Goal: Information Seeking & Learning: Learn about a topic

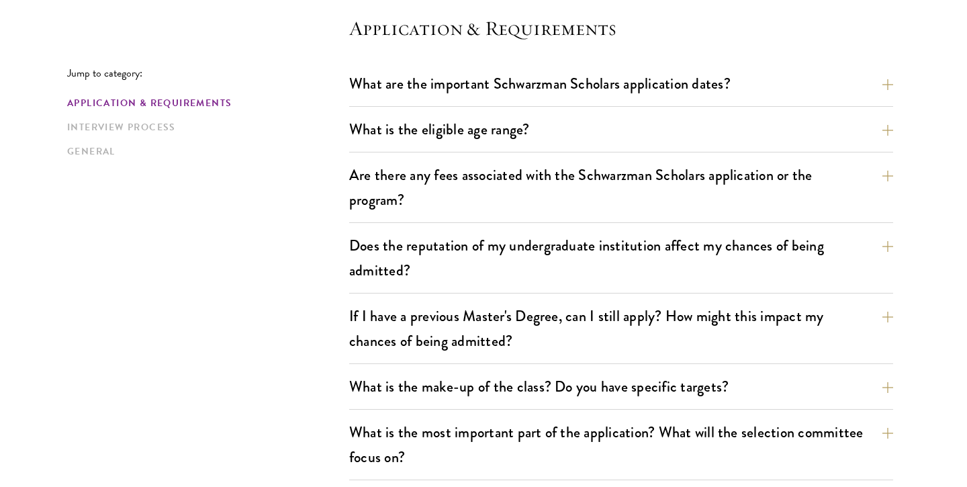
scroll to position [422, 0]
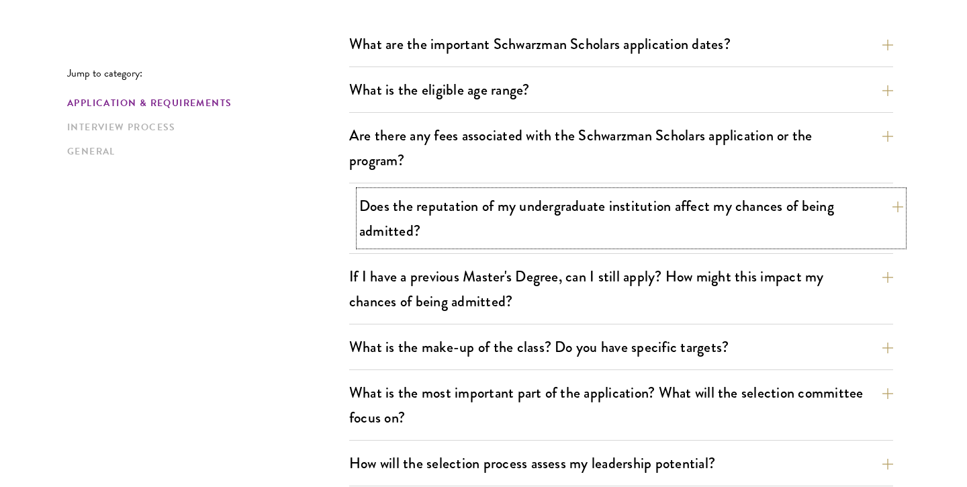
click at [465, 217] on button "Does the reputation of my undergraduate institution affect my chances of being …" at bounding box center [631, 218] width 544 height 55
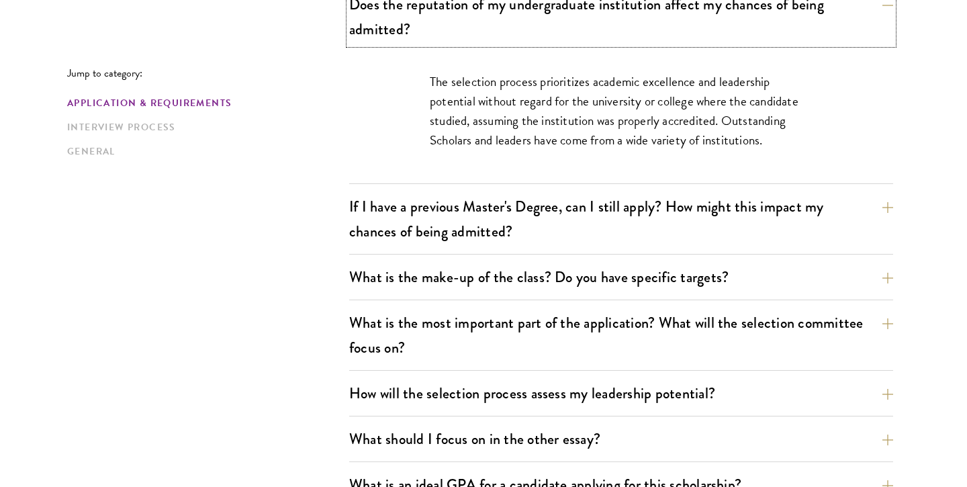
scroll to position [625, 0]
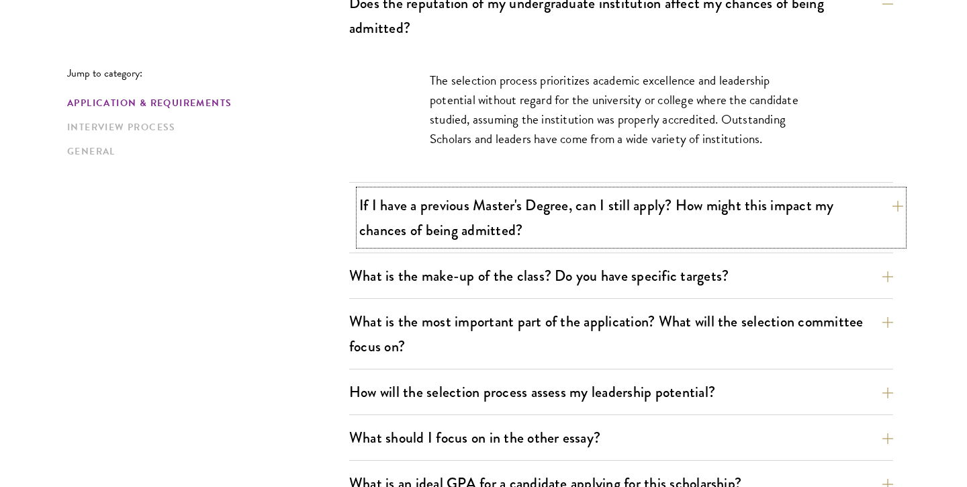
click at [479, 240] on button "If I have a previous Master's Degree, can I still apply? How might this impact …" at bounding box center [631, 217] width 544 height 55
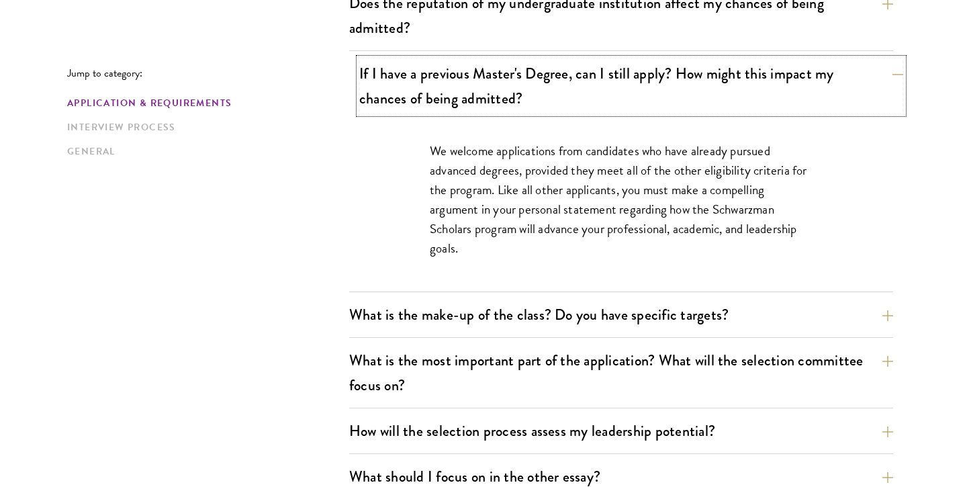
click at [538, 96] on button "If I have a previous Master's Degree, can I still apply? How might this impact …" at bounding box center [631, 85] width 544 height 55
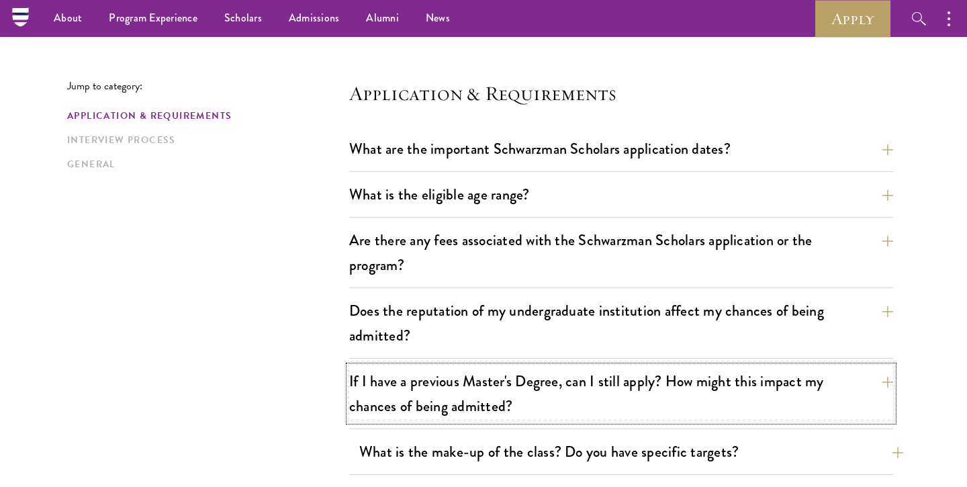
scroll to position [316, 0]
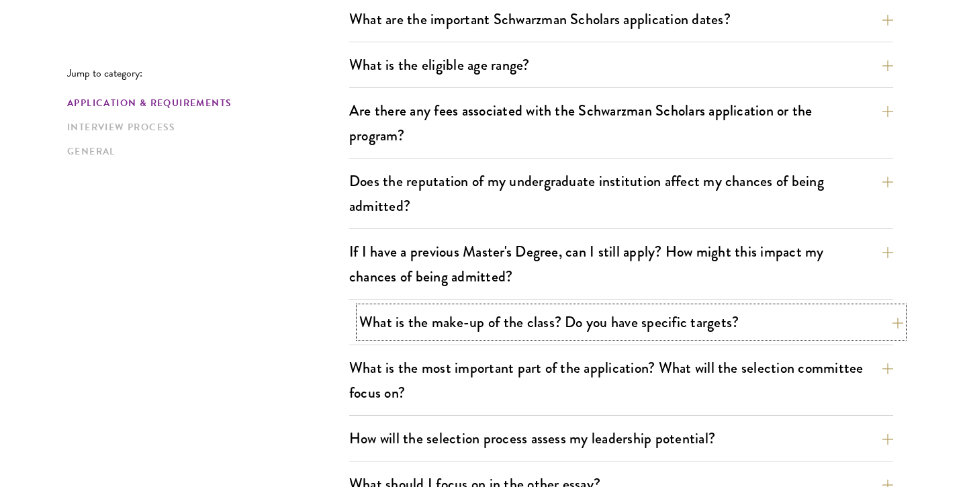
click at [503, 317] on button "What is the make-up of the class? Do you have specific targets?" at bounding box center [631, 322] width 544 height 30
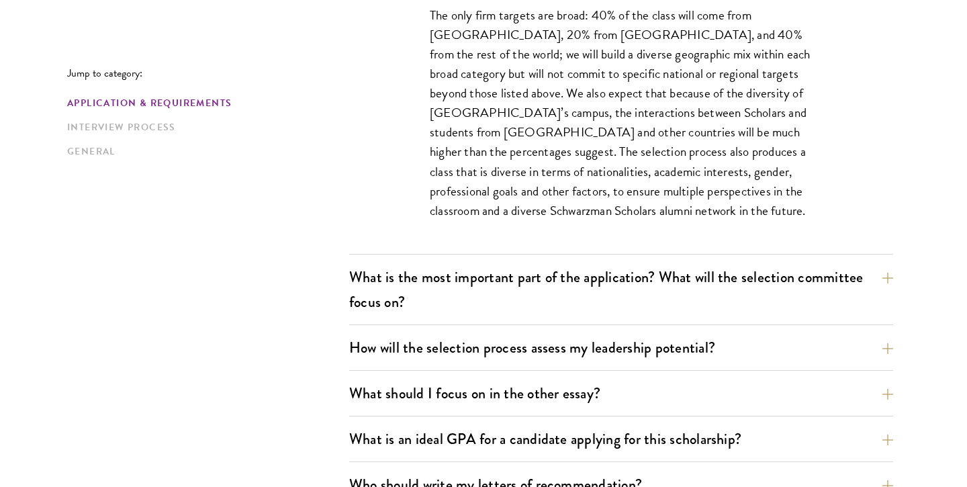
scroll to position [849, 0]
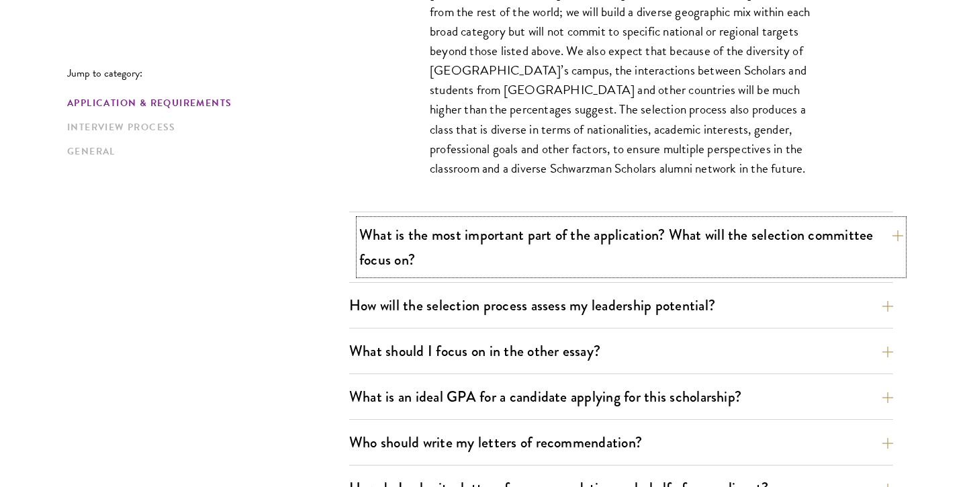
click at [566, 232] on button "What is the most important part of the application? What will the selection com…" at bounding box center [631, 247] width 544 height 55
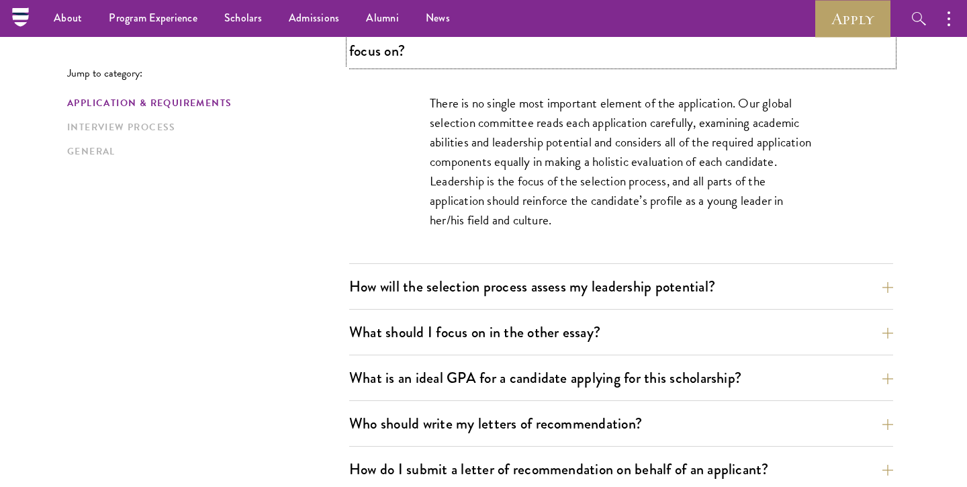
scroll to position [743, 0]
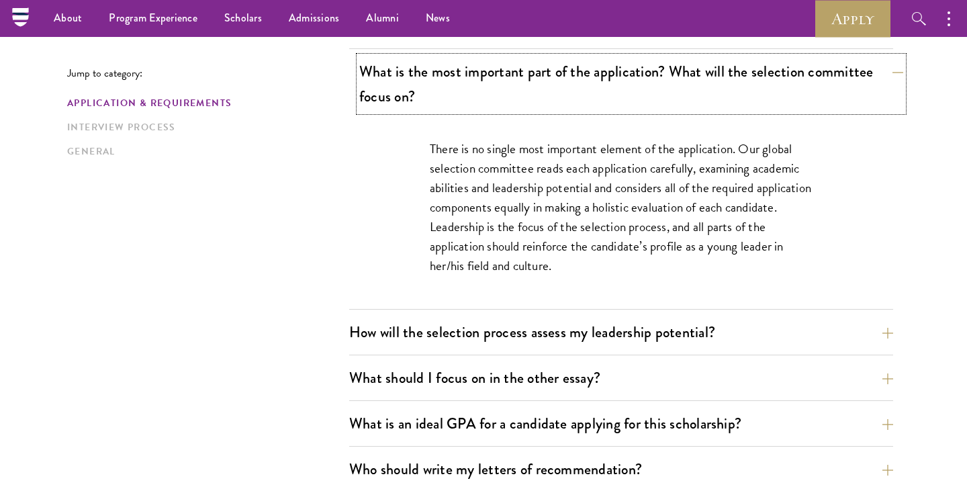
click at [593, 100] on button "What is the most important part of the application? What will the selection com…" at bounding box center [631, 83] width 544 height 55
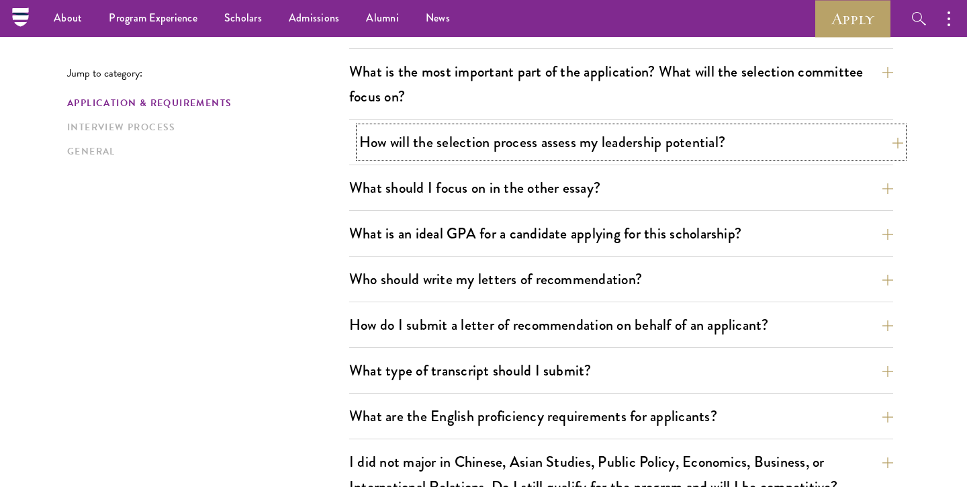
click at [567, 154] on button "How will the selection process assess my leadership potential?" at bounding box center [631, 142] width 544 height 30
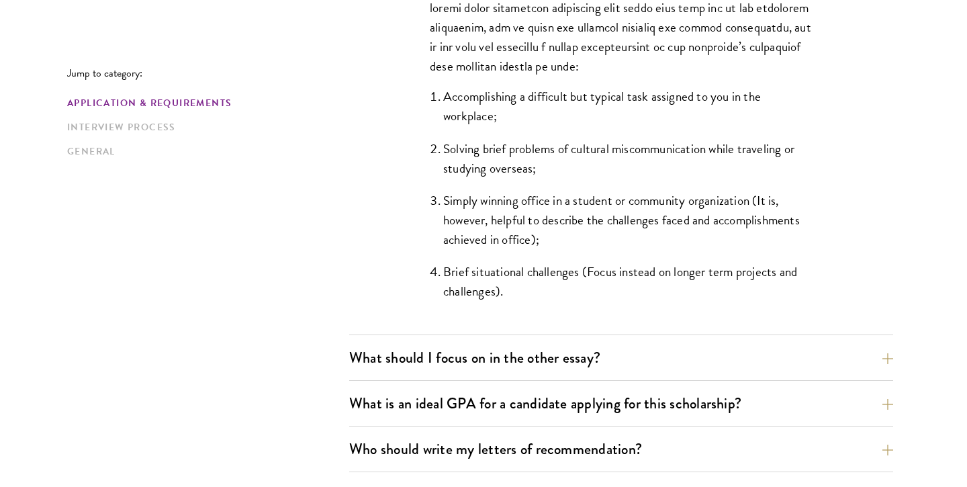
scroll to position [1321, 0]
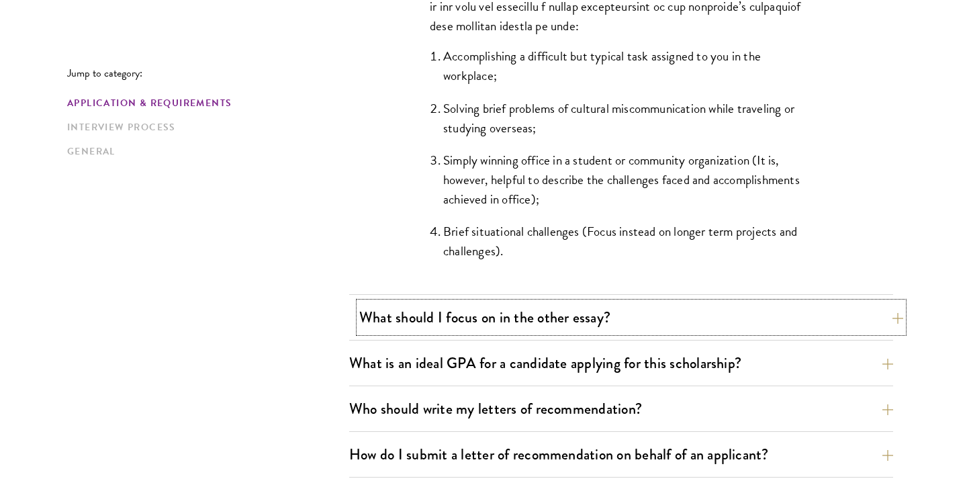
click at [522, 318] on button "What should I focus on in the other essay?" at bounding box center [631, 317] width 544 height 30
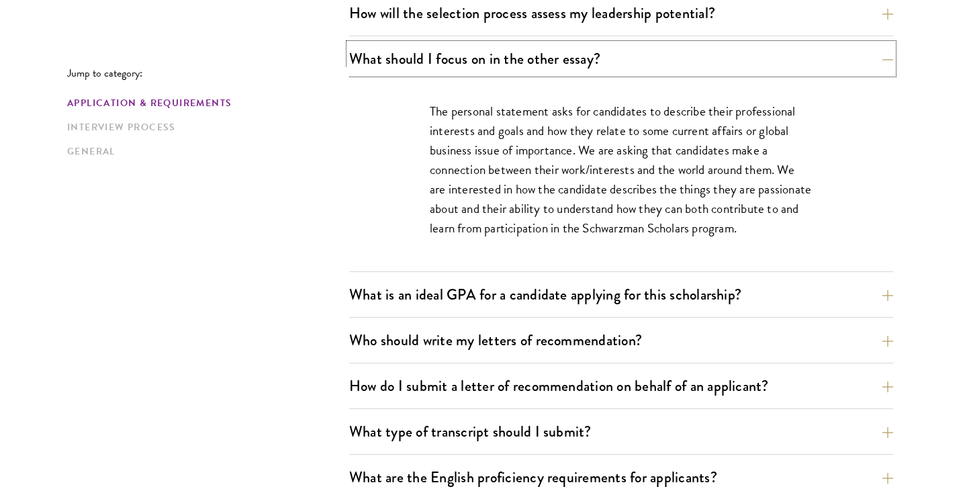
scroll to position [883, 0]
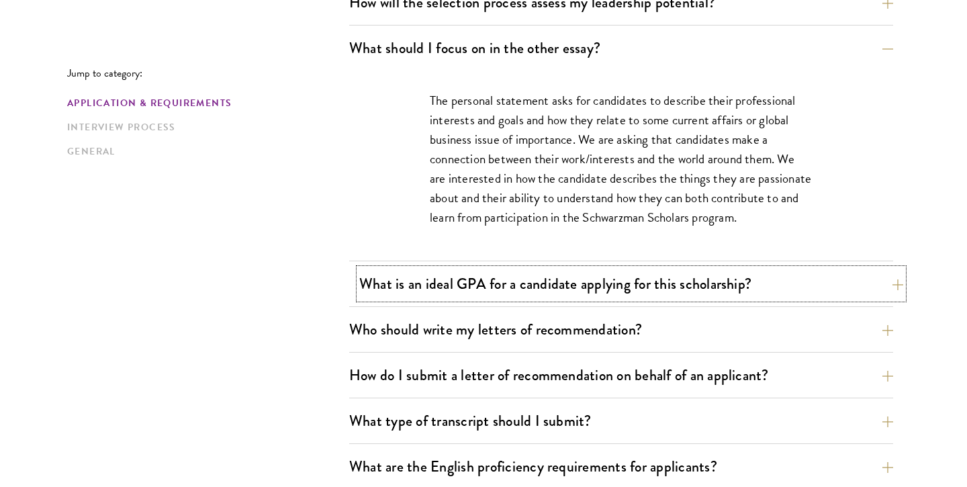
click at [531, 287] on button "What is an ideal GPA for a candidate applying for this scholarship?" at bounding box center [631, 284] width 544 height 30
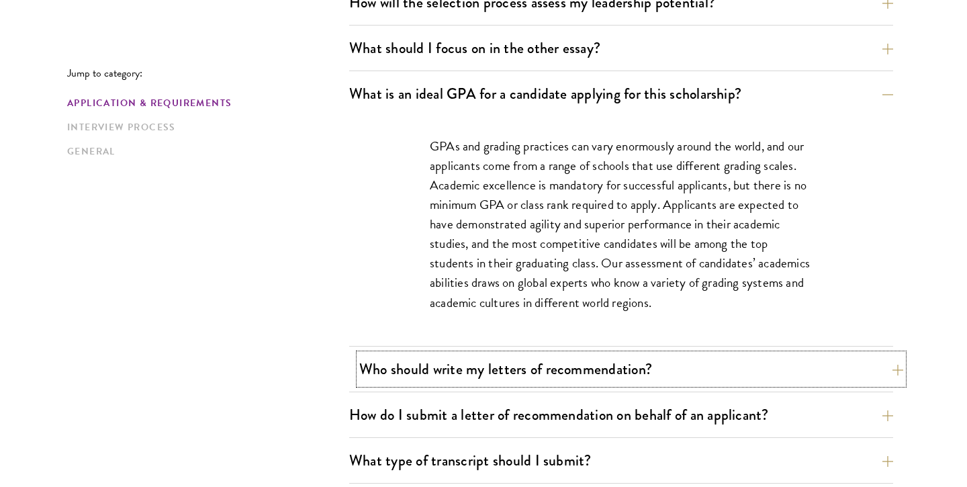
click at [478, 365] on button "Who should write my letters of recommendation?" at bounding box center [631, 369] width 544 height 30
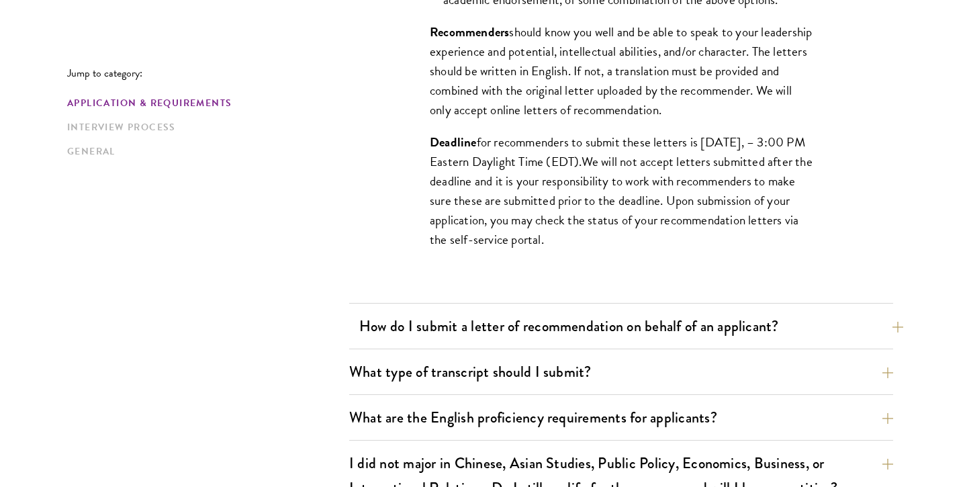
scroll to position [1347, 0]
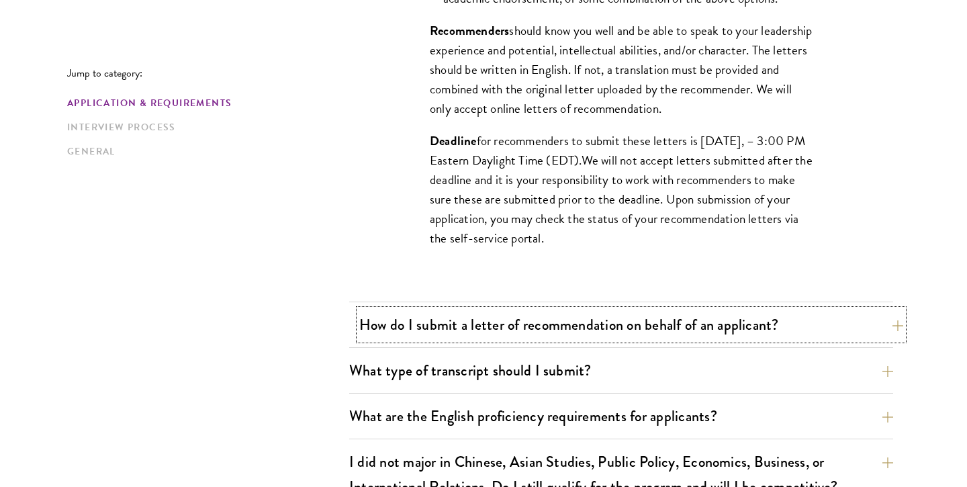
click at [481, 326] on button "How do I submit a letter of recommendation on behalf of an applicant?" at bounding box center [631, 324] width 544 height 30
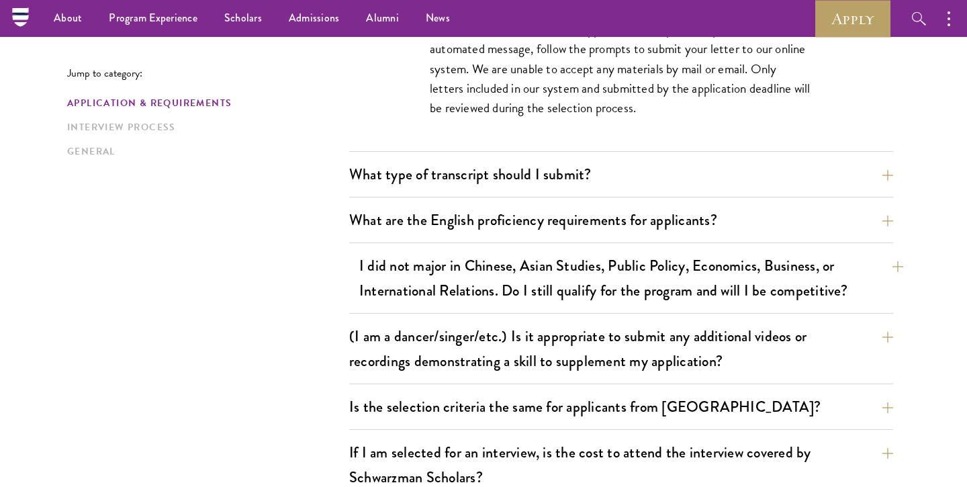
scroll to position [1198, 0]
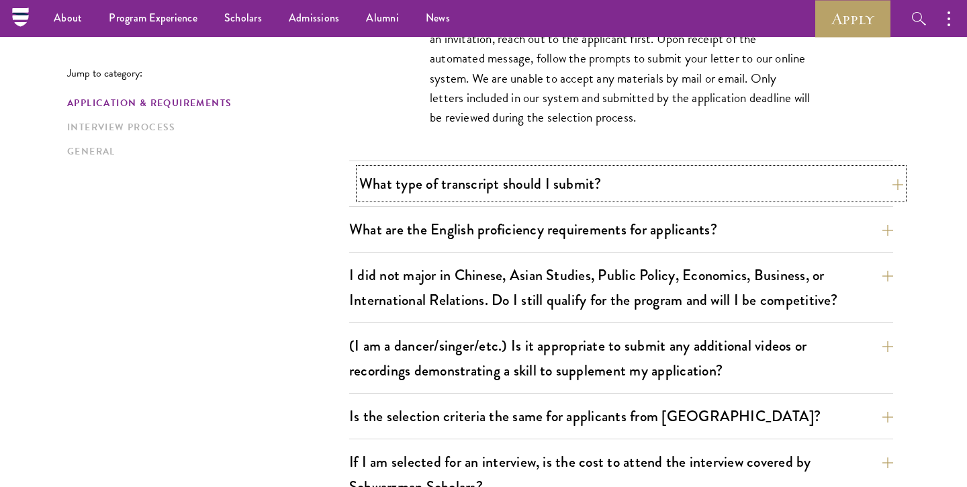
click at [531, 175] on button "What type of transcript should I submit?" at bounding box center [631, 183] width 544 height 30
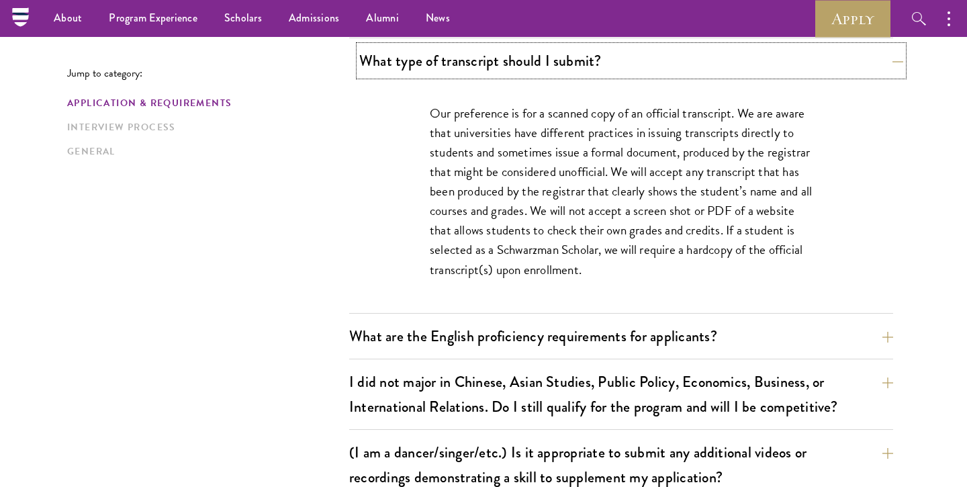
scroll to position [1026, 0]
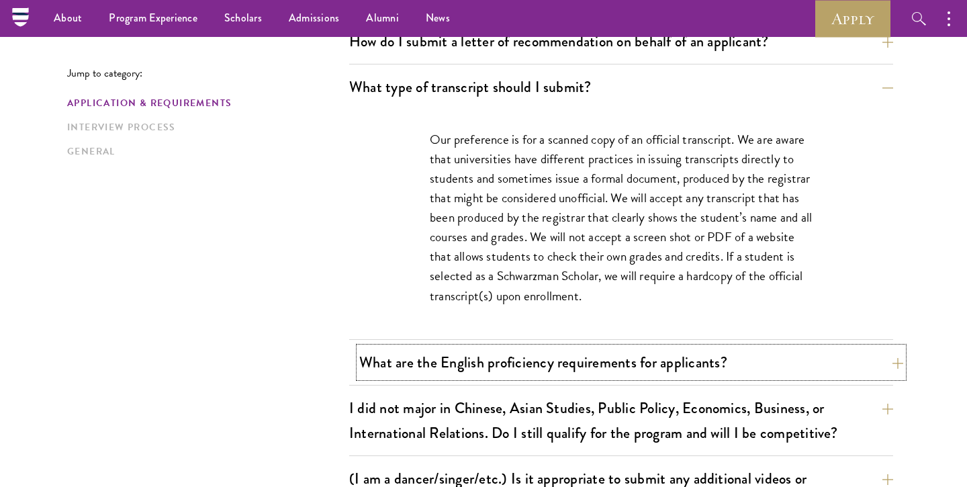
click at [489, 361] on button "What are the English proficiency requirements for applicants?" at bounding box center [631, 362] width 544 height 30
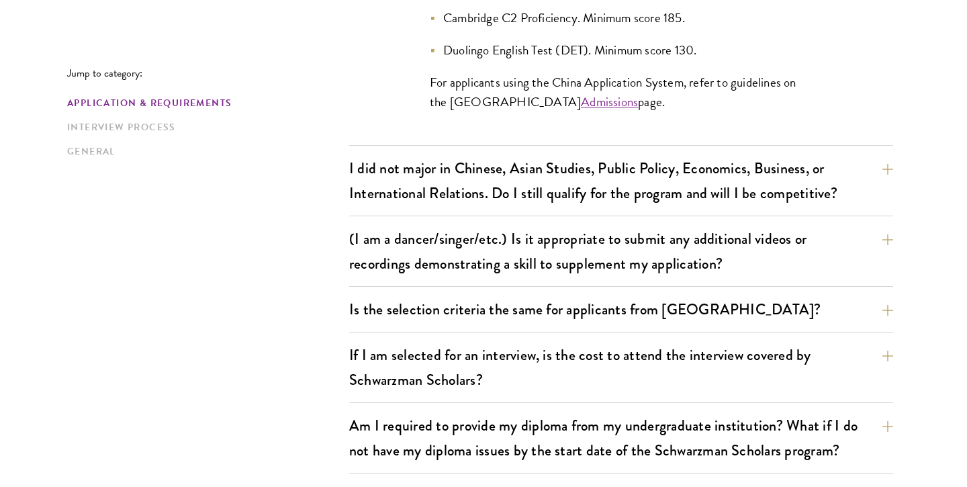
scroll to position [1512, 0]
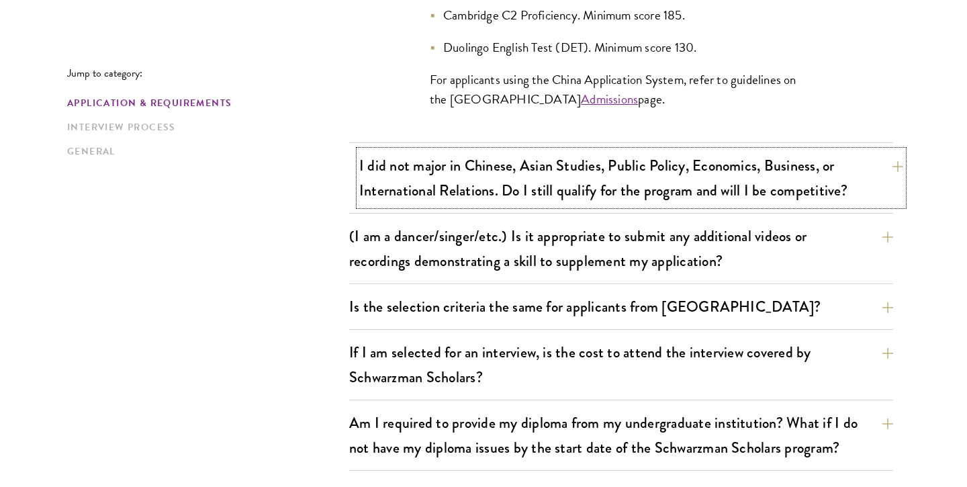
click at [564, 184] on button "I did not major in Chinese, Asian Studies, Public Policy, Economics, Business, …" at bounding box center [631, 177] width 544 height 55
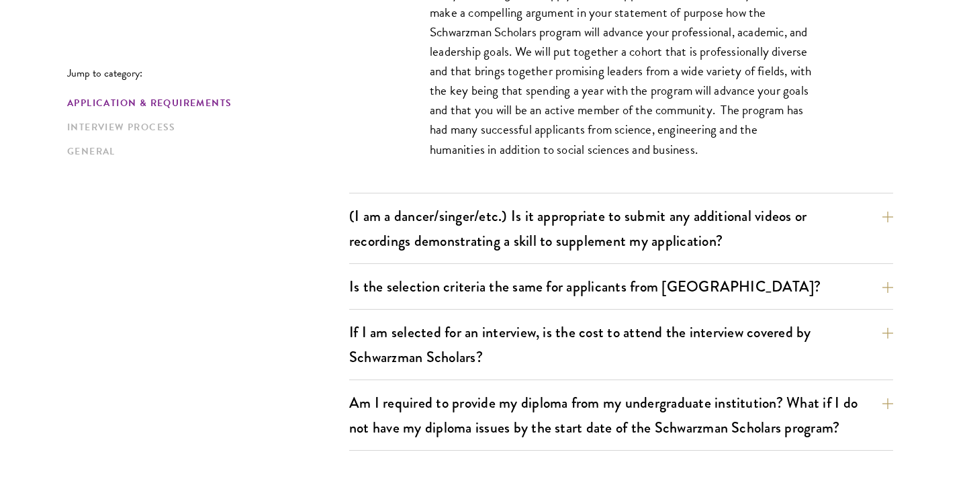
scroll to position [1296, 0]
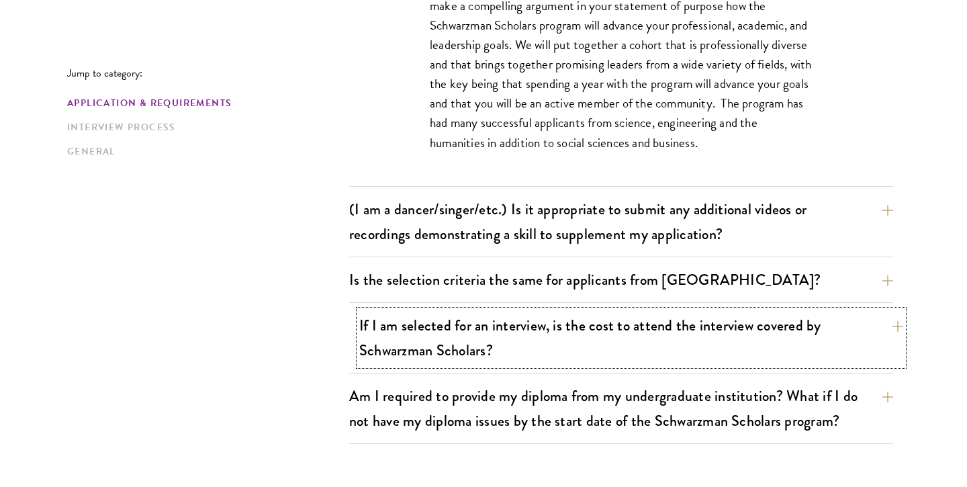
click at [511, 331] on button "If I am selected for an interview, is the cost to attend the interview covered …" at bounding box center [631, 337] width 544 height 55
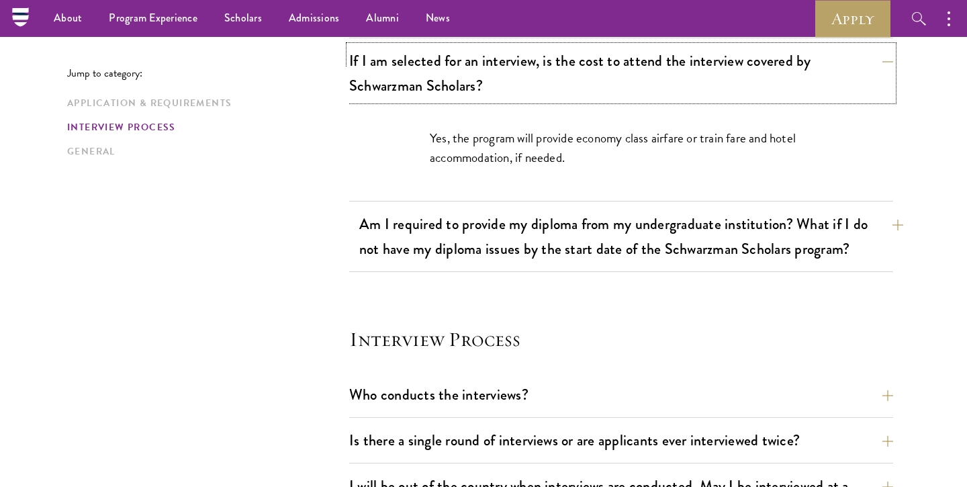
scroll to position [1392, 0]
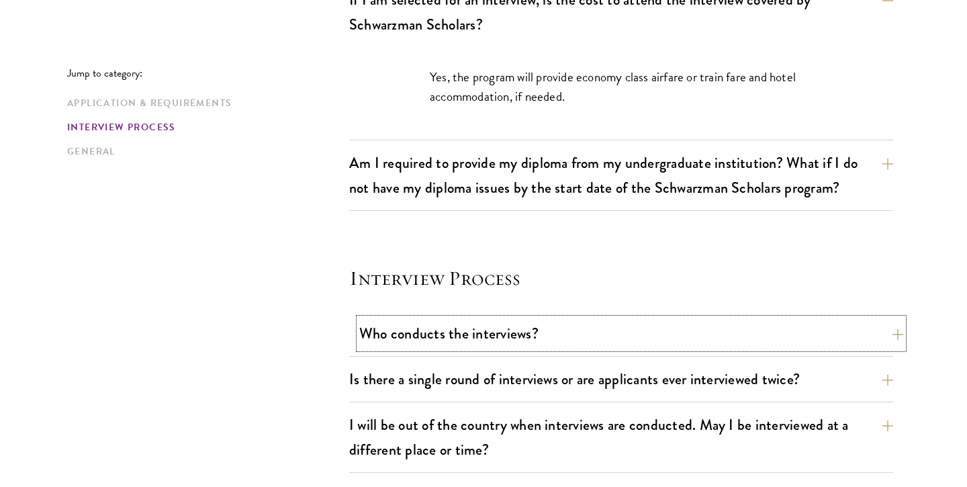
click at [475, 330] on button "Who conducts the interviews?" at bounding box center [631, 333] width 544 height 30
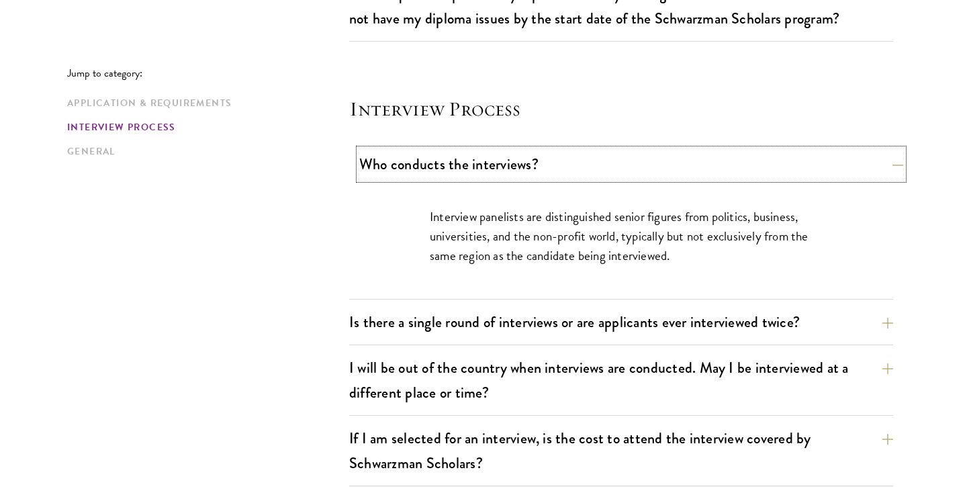
scroll to position [1498, 0]
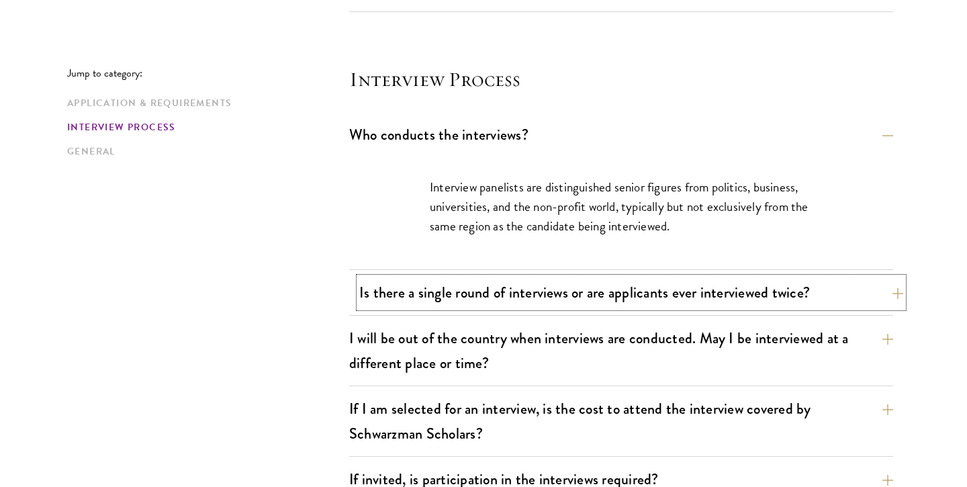
click at [497, 295] on button "Is there a single round of interviews or are applicants ever interviewed twice?" at bounding box center [631, 292] width 544 height 30
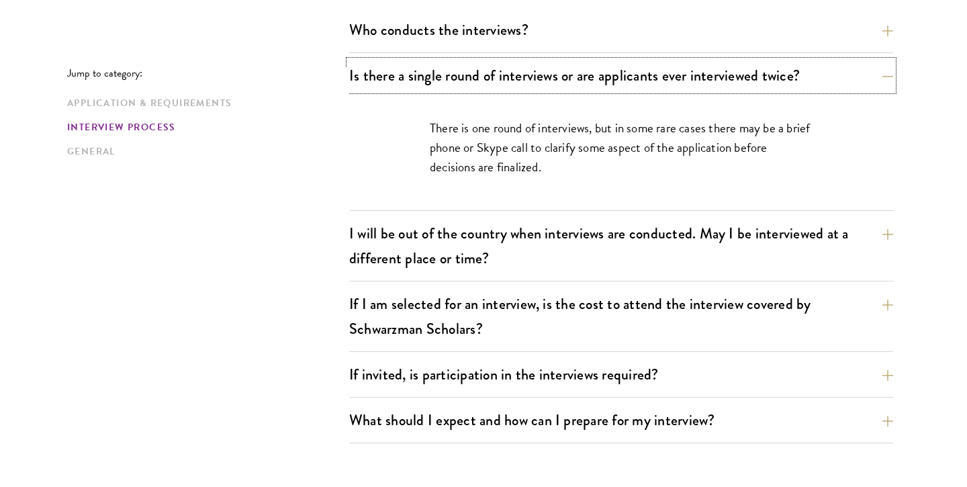
scroll to position [1604, 0]
click at [561, 242] on button "I will be out of the country when interviews are conducted. May I be interviewe…" at bounding box center [621, 244] width 544 height 55
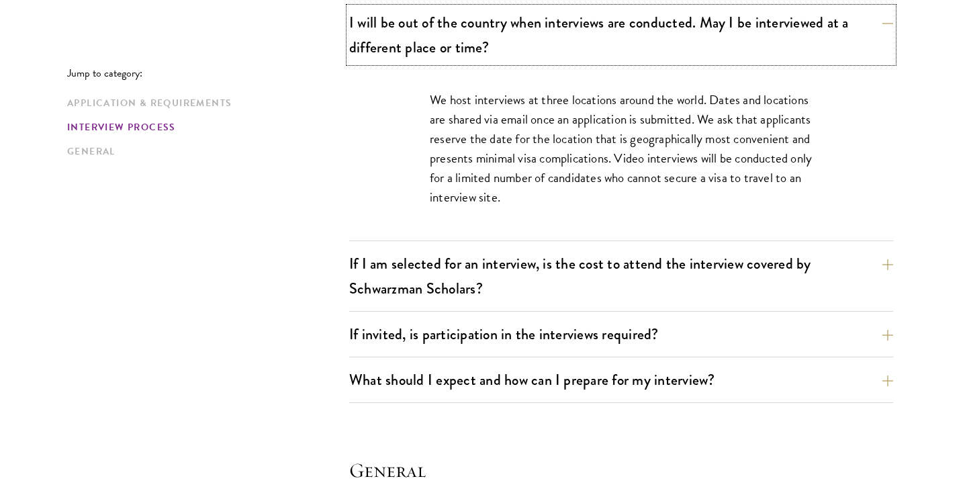
scroll to position [1703, 0]
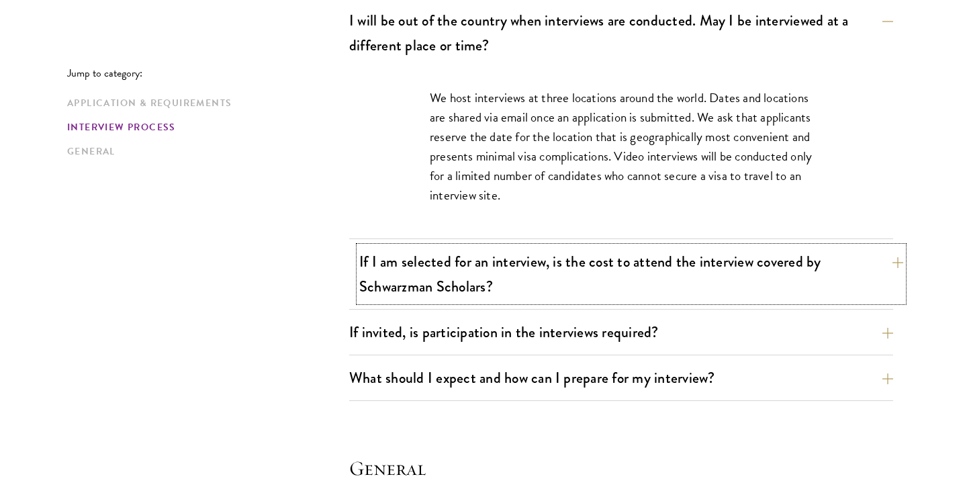
click at [528, 266] on button "If I am selected for an interview, is the cost to attend the interview covered …" at bounding box center [631, 273] width 544 height 55
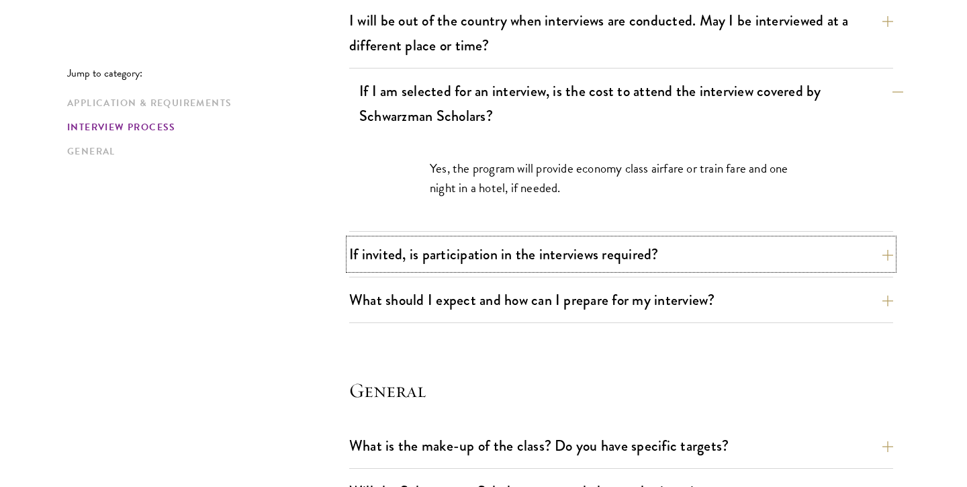
click at [528, 266] on button "If invited, is participation in the interviews required?" at bounding box center [621, 254] width 544 height 30
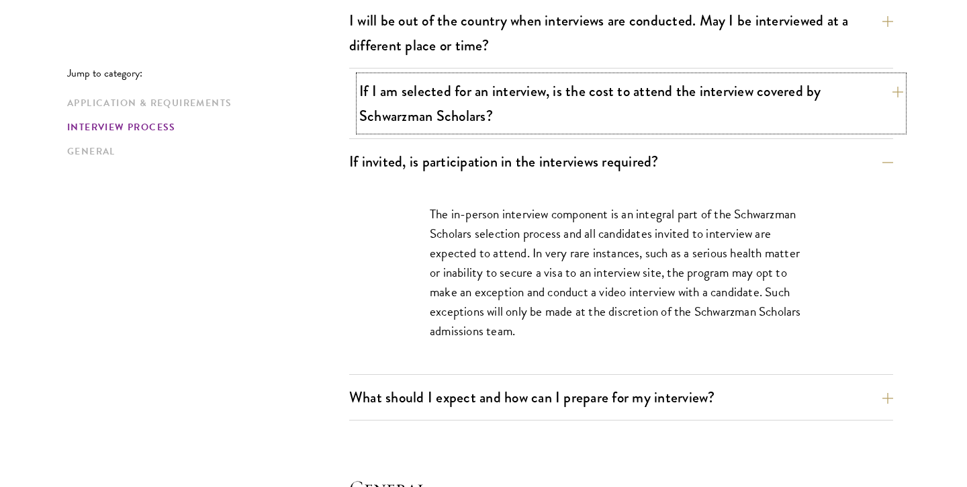
click at [593, 105] on button "If I am selected for an interview, is the cost to attend the interview covered …" at bounding box center [631, 103] width 544 height 55
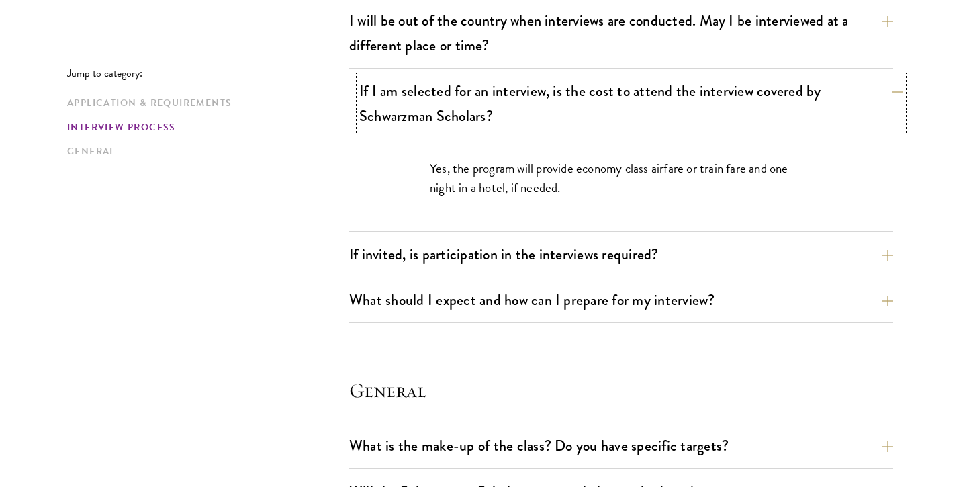
click at [593, 105] on button "If I am selected for an interview, is the cost to attend the interview covered …" at bounding box center [631, 103] width 544 height 55
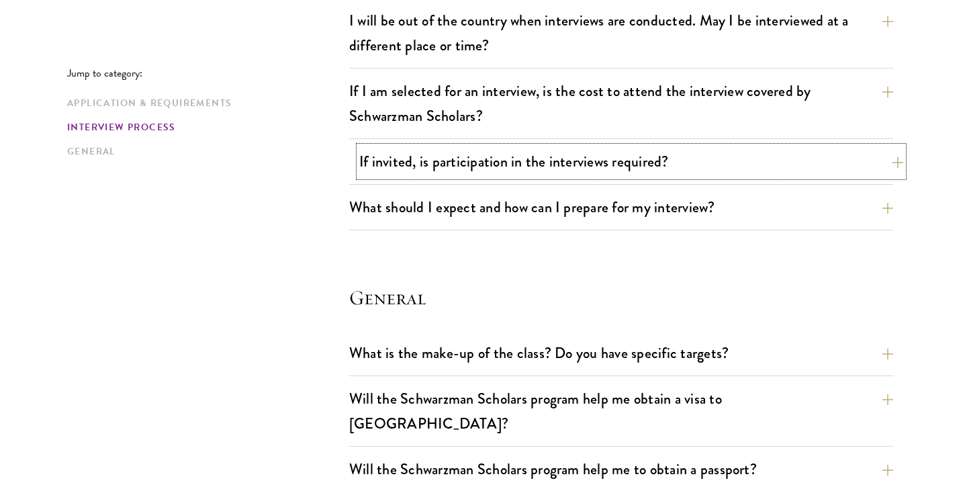
click at [561, 155] on button "If invited, is participation in the interviews required?" at bounding box center [631, 161] width 544 height 30
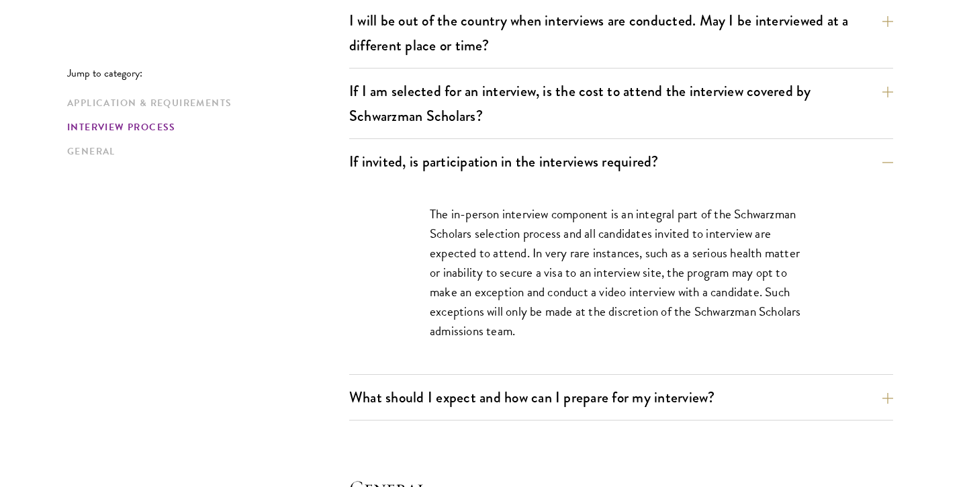
click at [440, 419] on div "What should I expect and how can I prepare for my interview? Interviews are fre…" at bounding box center [621, 401] width 544 height 38
click at [440, 412] on div "What should I expect and how can I prepare for my interview? Interviews are fre…" at bounding box center [621, 401] width 544 height 38
click at [440, 393] on button "What should I expect and how can I prepare for my interview?" at bounding box center [631, 397] width 544 height 30
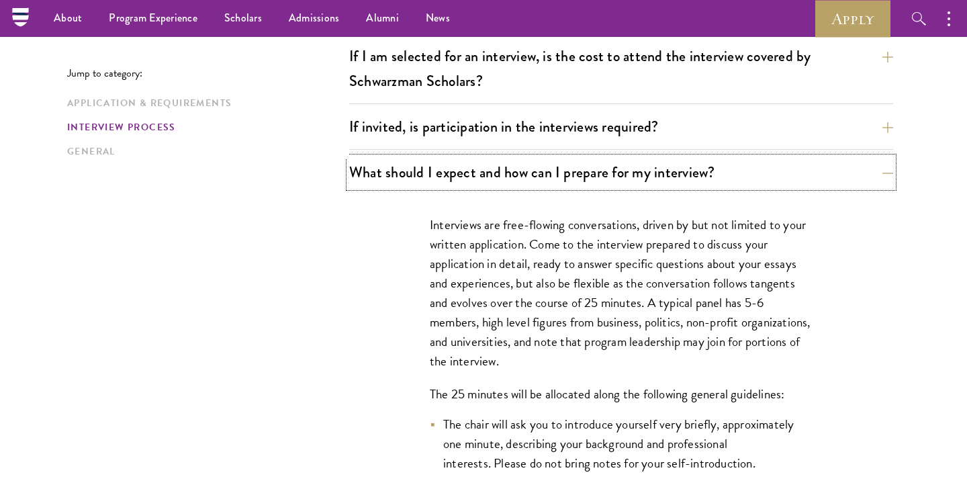
scroll to position [1737, 0]
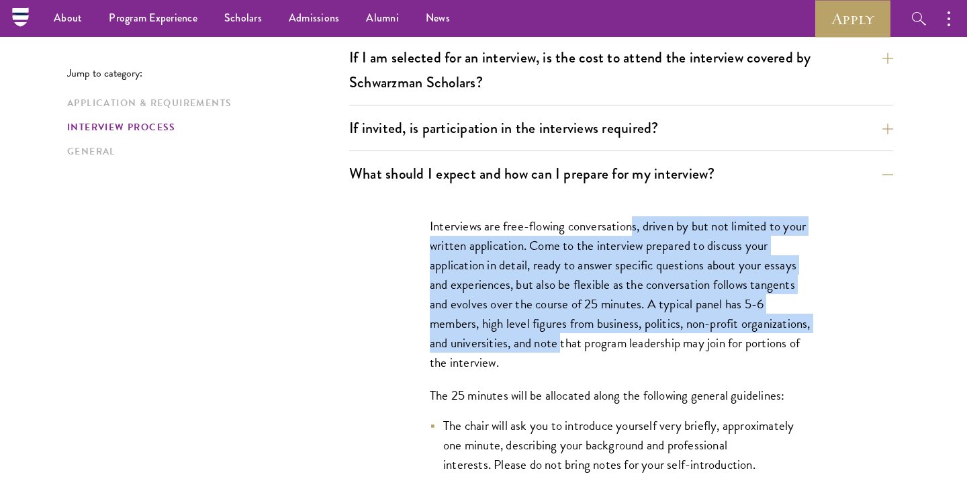
drag, startPoint x: 632, startPoint y: 232, endPoint x: 634, endPoint y: 344, distance: 111.5
click at [634, 344] on p "Interviews are free-flowing conversations, driven by but not limited to your wr…" at bounding box center [621, 294] width 383 height 156
click at [634, 336] on p "Interviews are free-flowing conversations, driven by but not limited to your wr…" at bounding box center [621, 294] width 383 height 156
drag, startPoint x: 631, startPoint y: 342, endPoint x: 633, endPoint y: 230, distance: 111.5
click at [633, 230] on p "Interviews are free-flowing conversations, driven by but not limited to your wr…" at bounding box center [621, 294] width 383 height 156
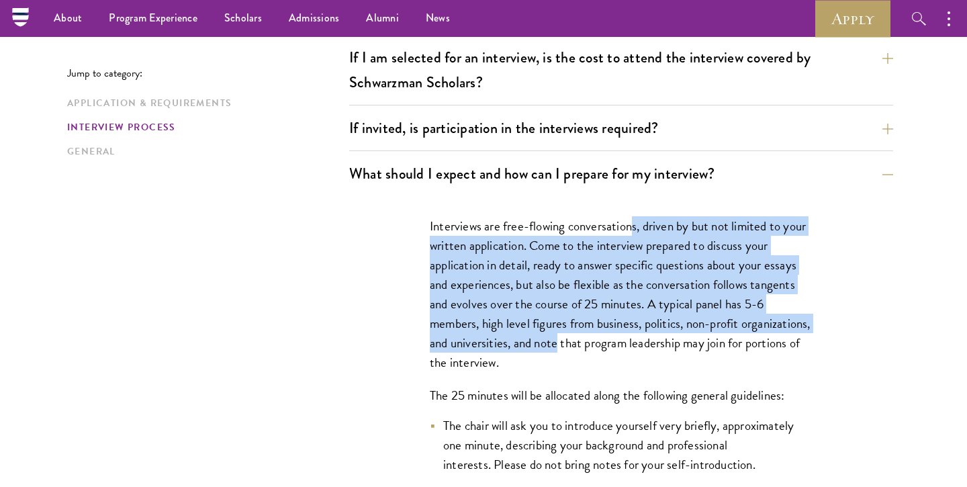
click at [633, 230] on p "Interviews are free-flowing conversations, driven by but not limited to your wr…" at bounding box center [621, 294] width 383 height 156
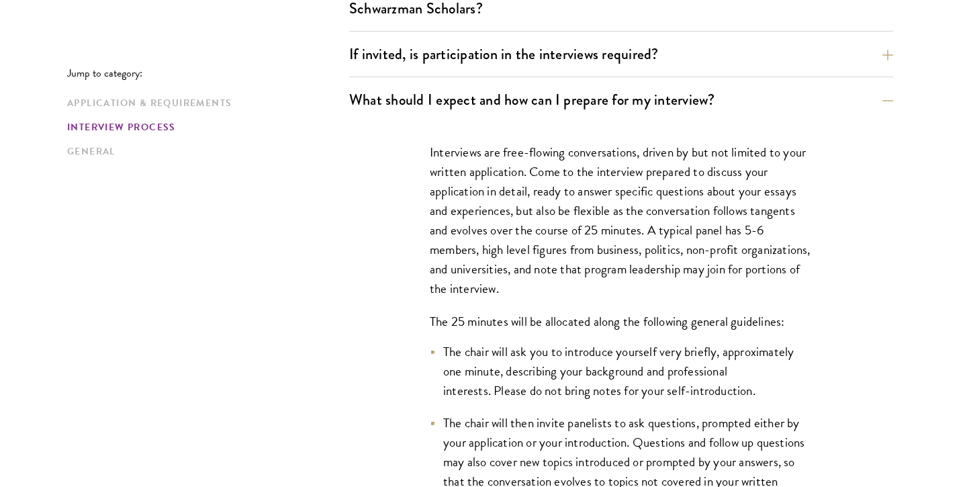
scroll to position [1812, 0]
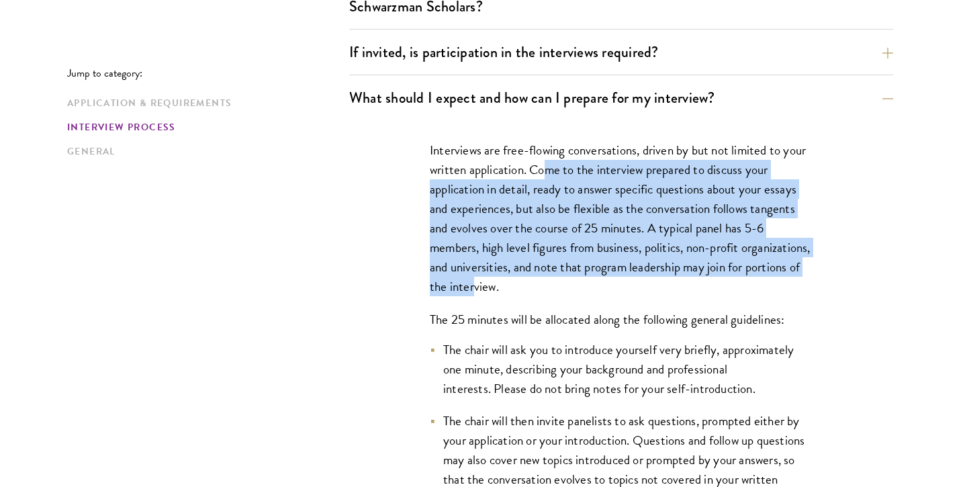
drag, startPoint x: 548, startPoint y: 285, endPoint x: 547, endPoint y: 171, distance: 114.1
click at [547, 171] on p "Interviews are free-flowing conversations, driven by but not limited to your wr…" at bounding box center [621, 218] width 383 height 156
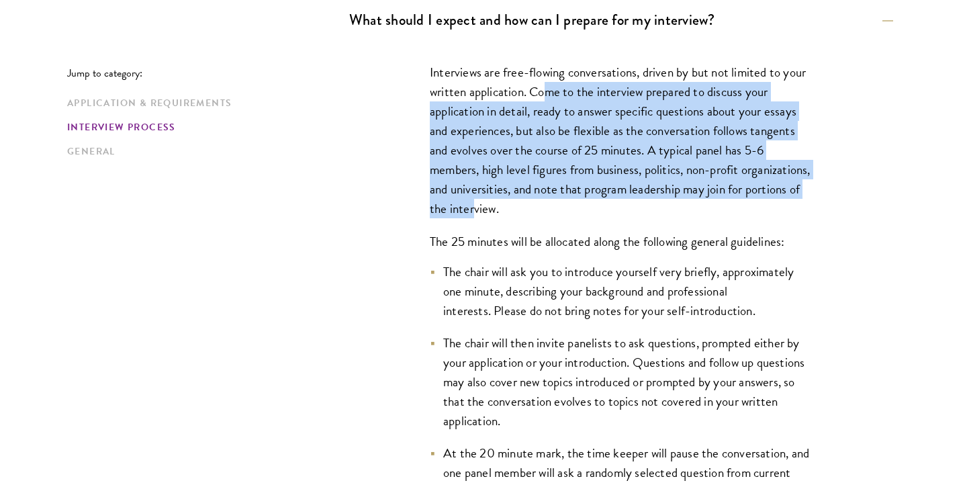
scroll to position [1897, 0]
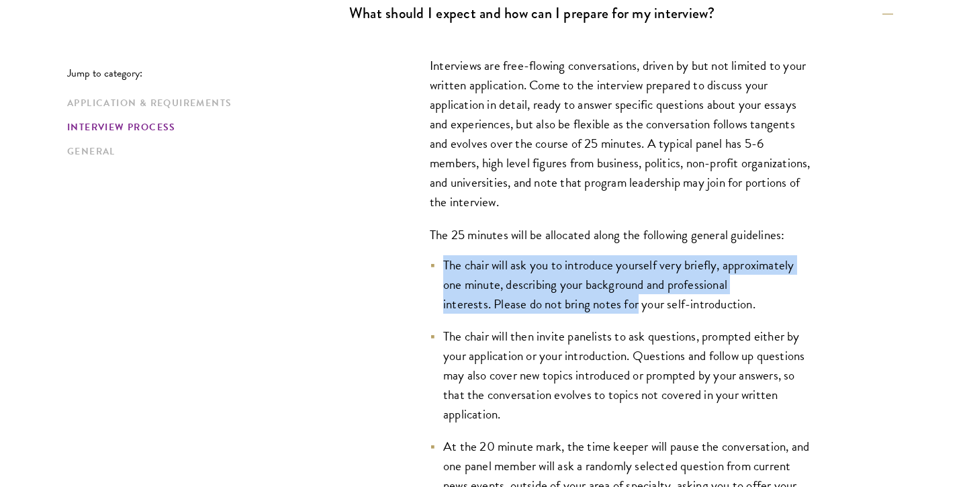
drag, startPoint x: 641, startPoint y: 251, endPoint x: 638, endPoint y: 306, distance: 55.1
click at [638, 307] on div "Interviews are free-flowing conversations, driven by but not limited to your wr…" at bounding box center [620, 451] width 463 height 830
click at [634, 307] on li "The chair will ask you to introduce yourself very briefly, approximately one mi…" at bounding box center [621, 284] width 383 height 58
drag, startPoint x: 633, startPoint y: 305, endPoint x: 633, endPoint y: 270, distance: 35.6
click at [633, 270] on li "The chair will ask you to introduce yourself very briefly, approximately one mi…" at bounding box center [621, 284] width 383 height 58
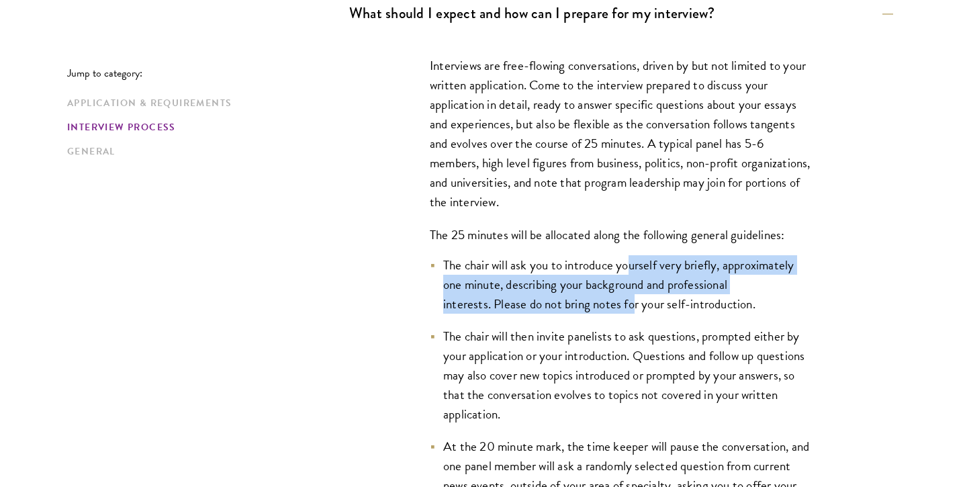
click at [633, 270] on li "The chair will ask you to introduce yourself very briefly, approximately one mi…" at bounding box center [621, 284] width 383 height 58
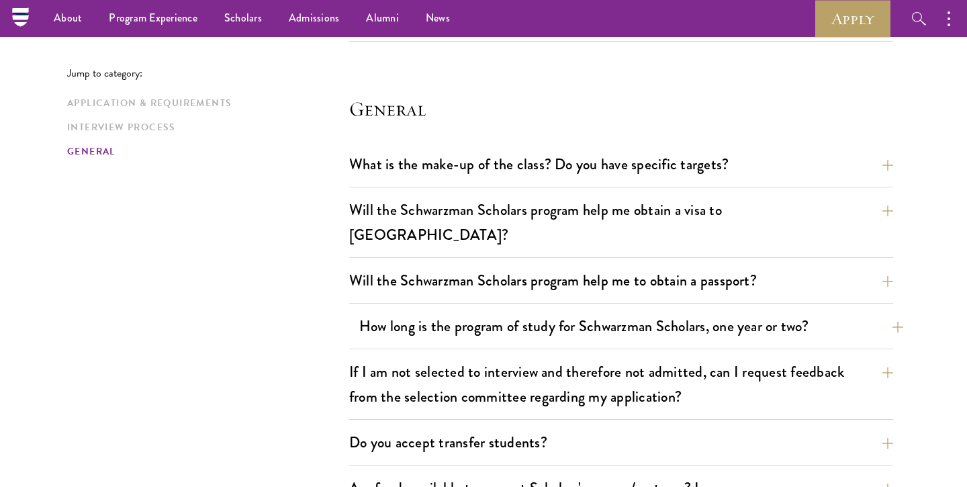
scroll to position [2717, 0]
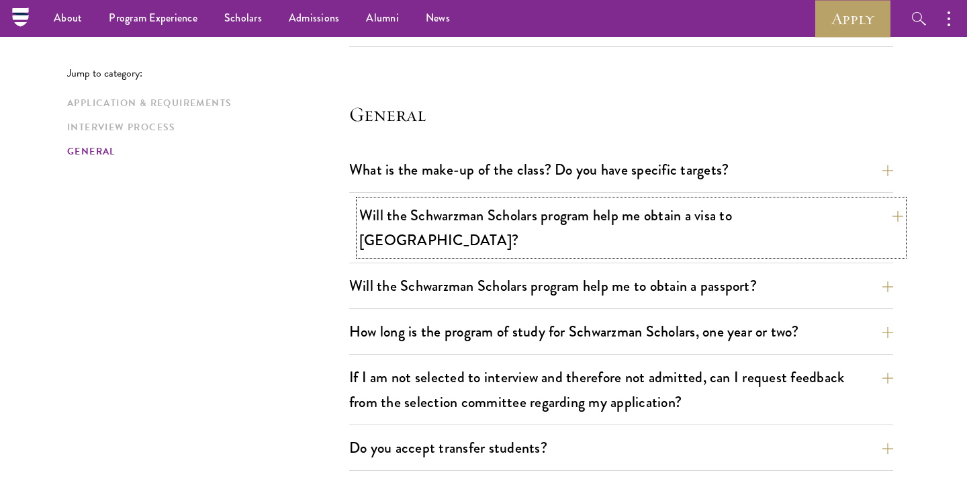
click at [440, 224] on button "Will the Schwarzman Scholars program help me obtain a visa to [GEOGRAPHIC_DATA]?" at bounding box center [631, 227] width 544 height 55
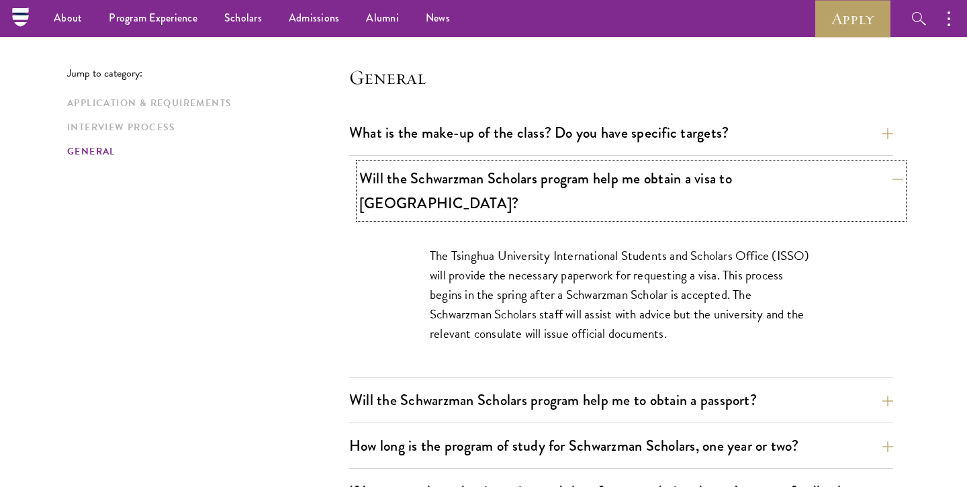
scroll to position [1922, 0]
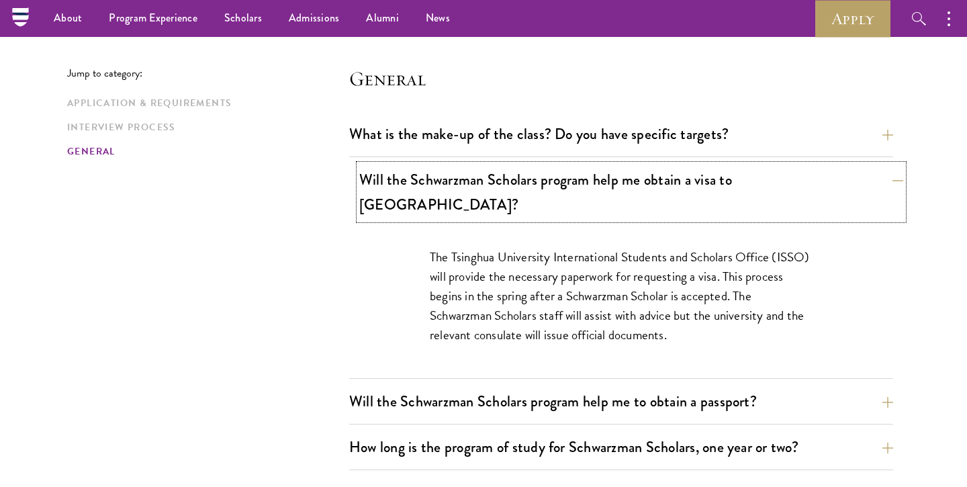
drag, startPoint x: 452, startPoint y: 179, endPoint x: 379, endPoint y: 190, distance: 74.1
click at [379, 190] on button "Will the Schwarzman Scholars program help me obtain a visa to [GEOGRAPHIC_DATA]?" at bounding box center [631, 191] width 544 height 55
